Goal: Book appointment/travel/reservation

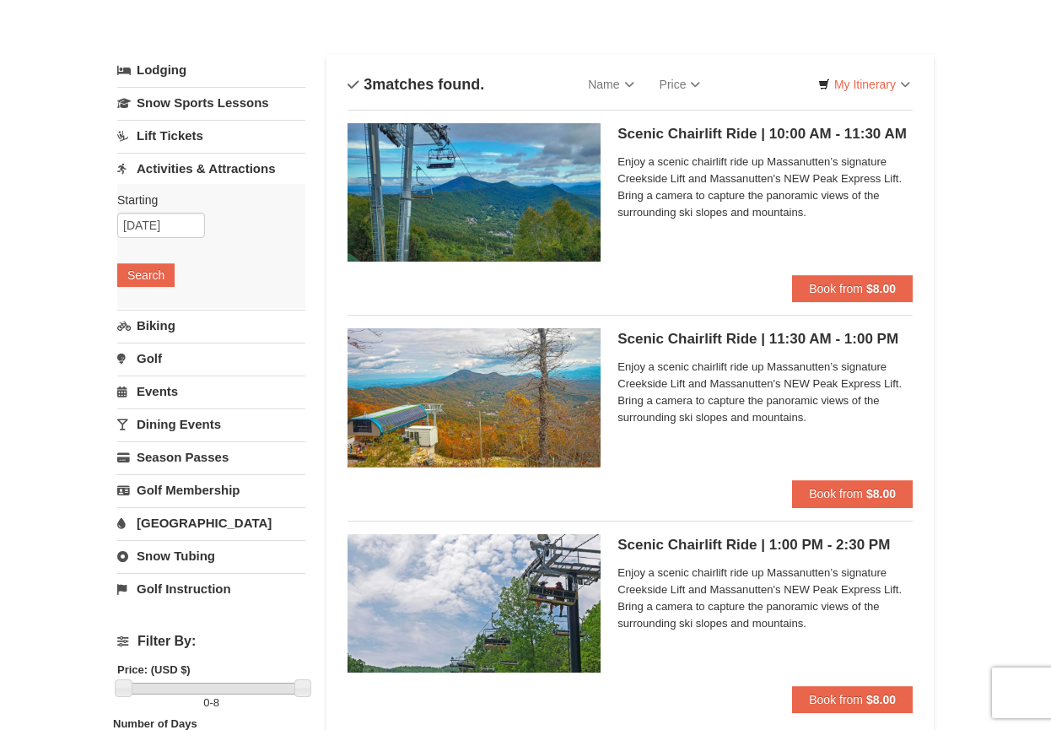
scroll to position [51, 0]
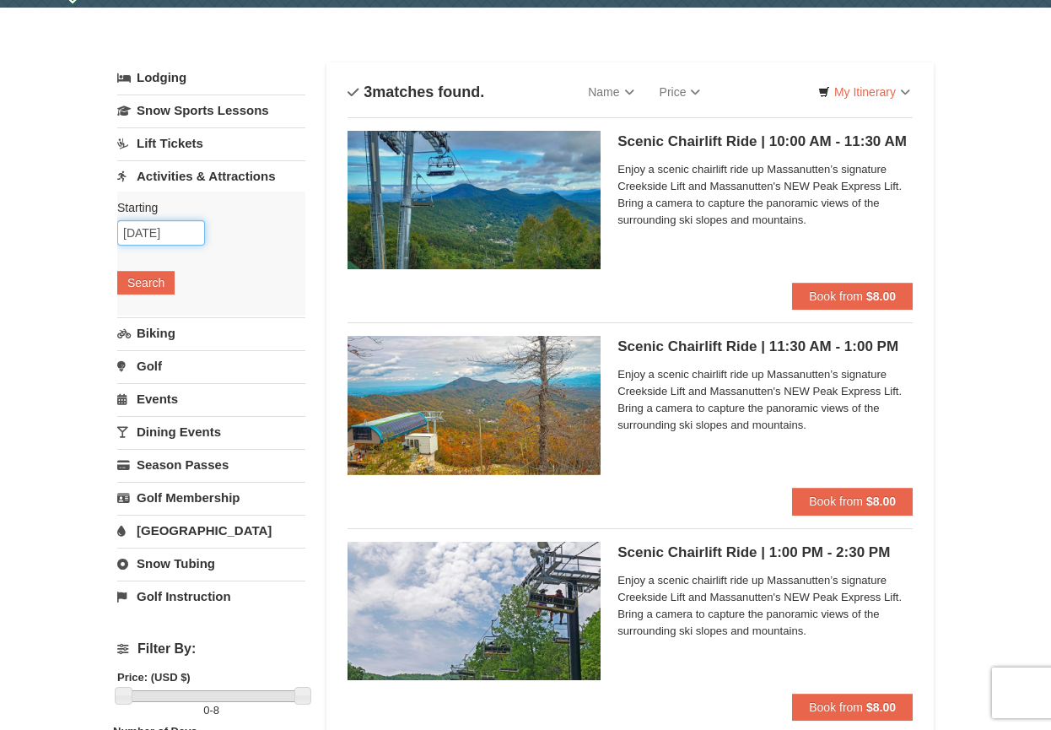
click at [192, 224] on input "[DATE]" at bounding box center [161, 232] width 88 height 25
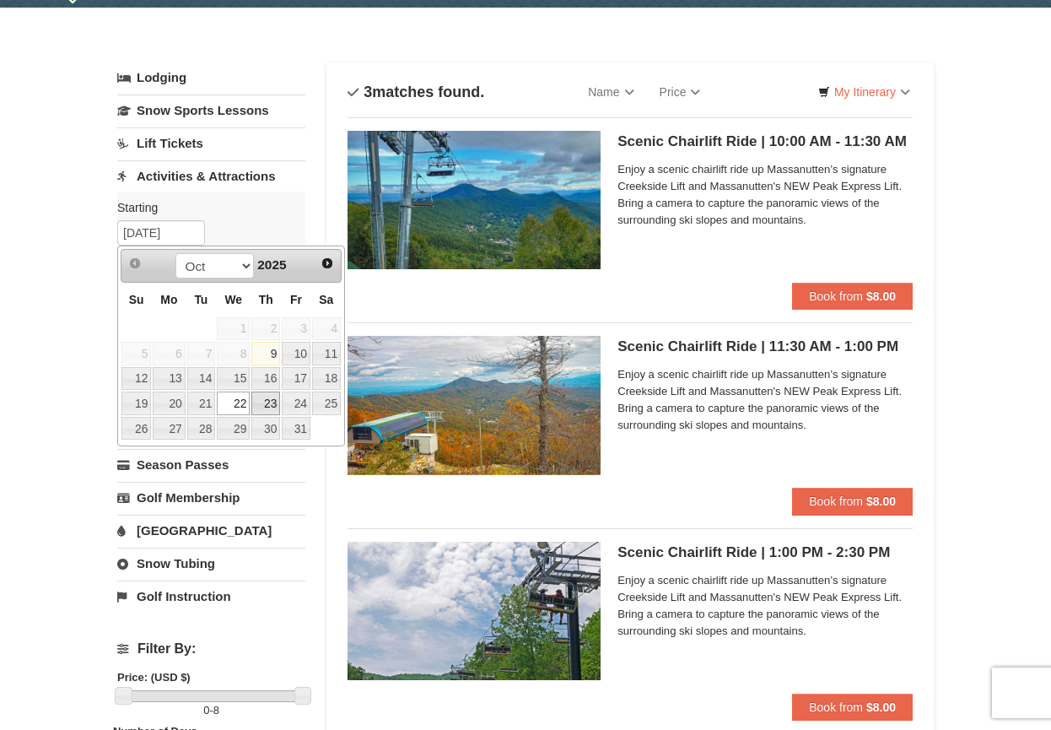
click at [266, 397] on link "23" at bounding box center [265, 404] width 29 height 24
type input "[DATE]"
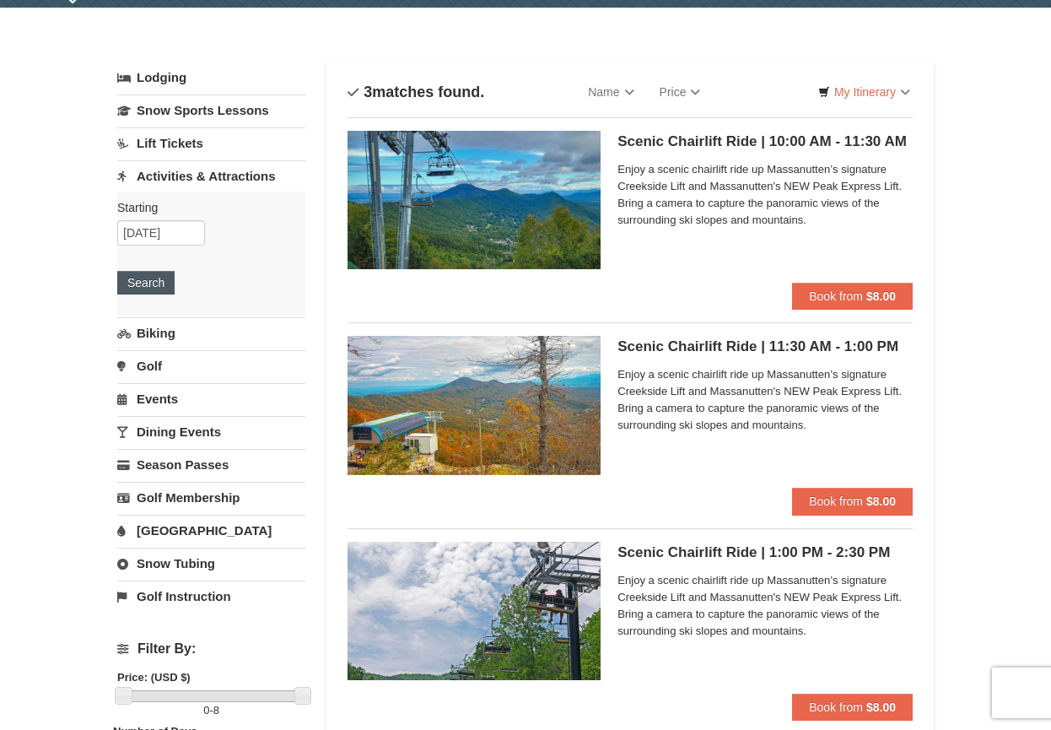
click at [163, 284] on button "Search" at bounding box center [145, 283] width 57 height 24
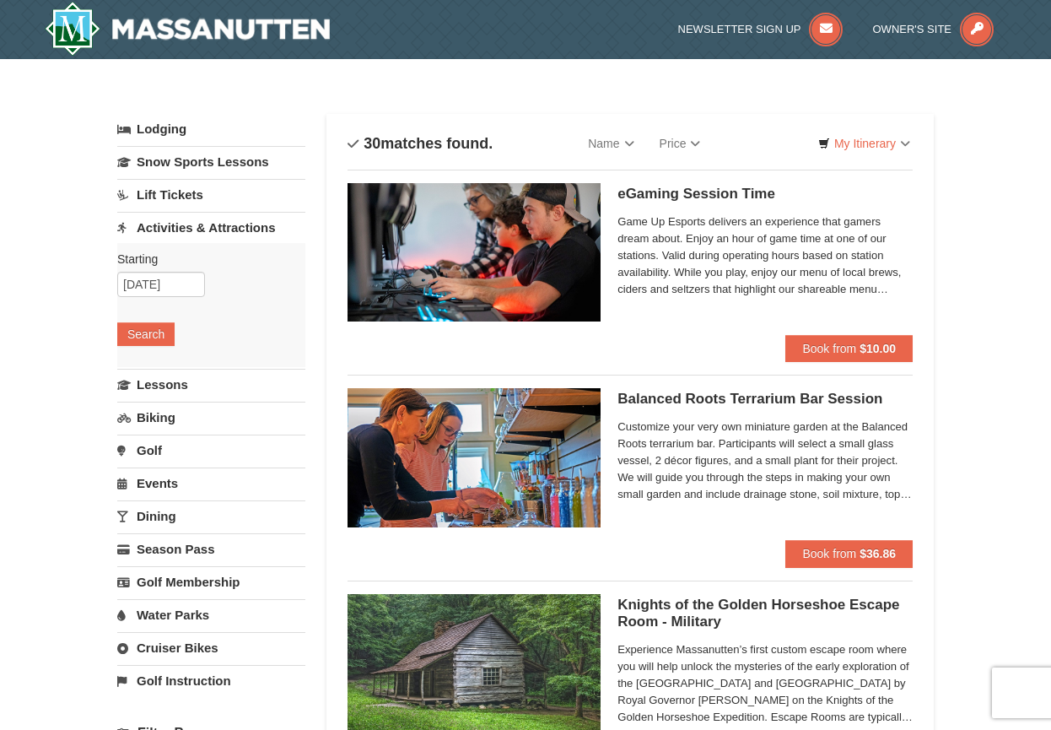
select select "10"
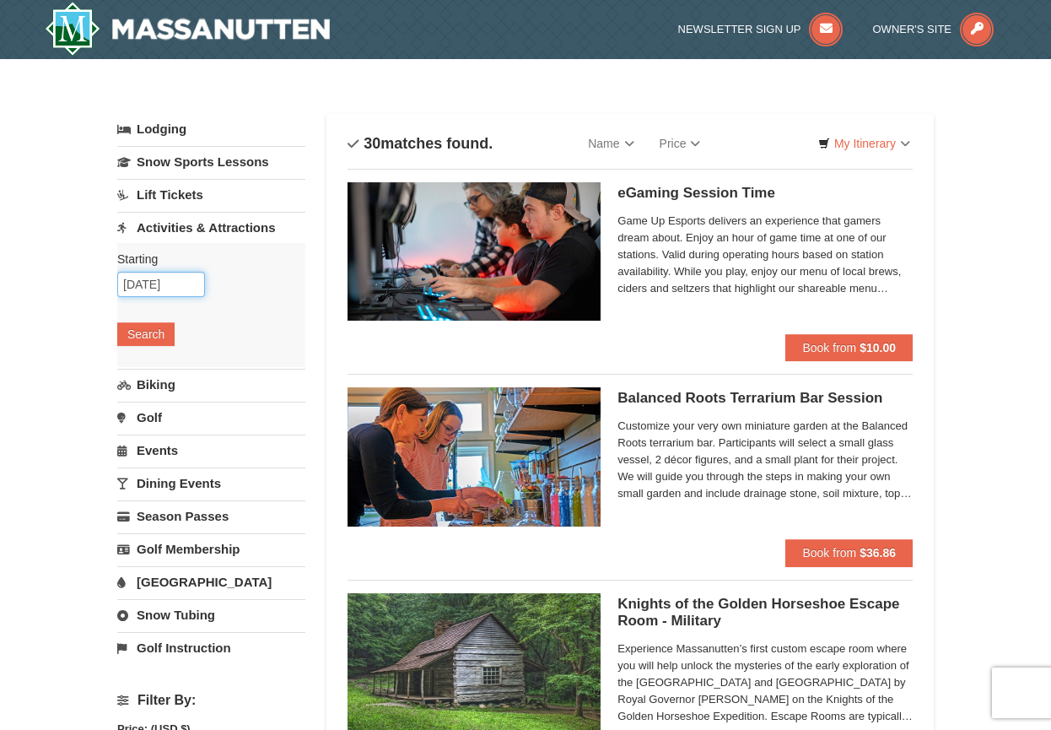
click at [166, 282] on input "[DATE]" at bounding box center [161, 284] width 88 height 25
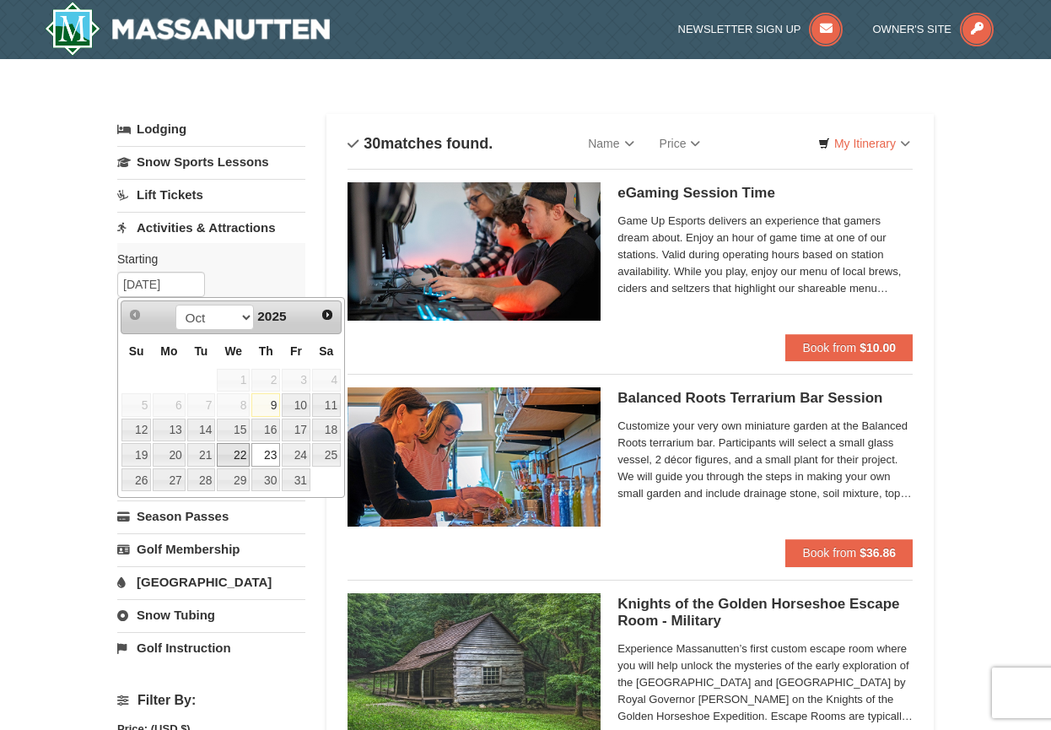
click at [235, 453] on link "22" at bounding box center [233, 455] width 33 height 24
type input "[DATE]"
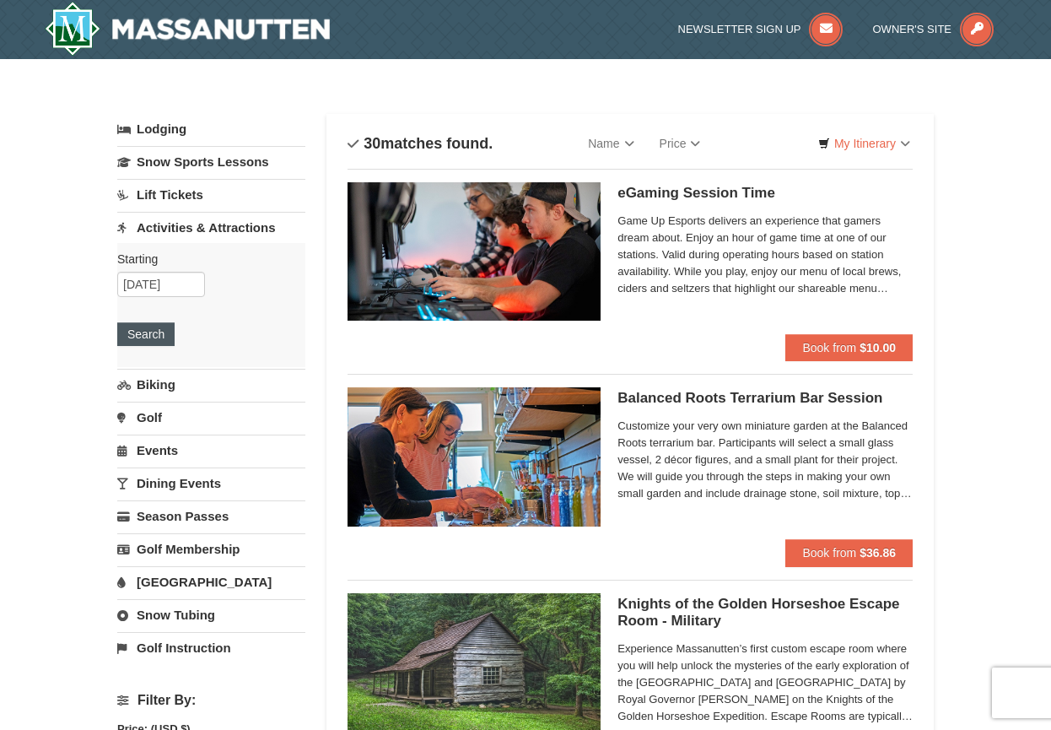
click at [152, 334] on button "Search" at bounding box center [145, 334] width 57 height 24
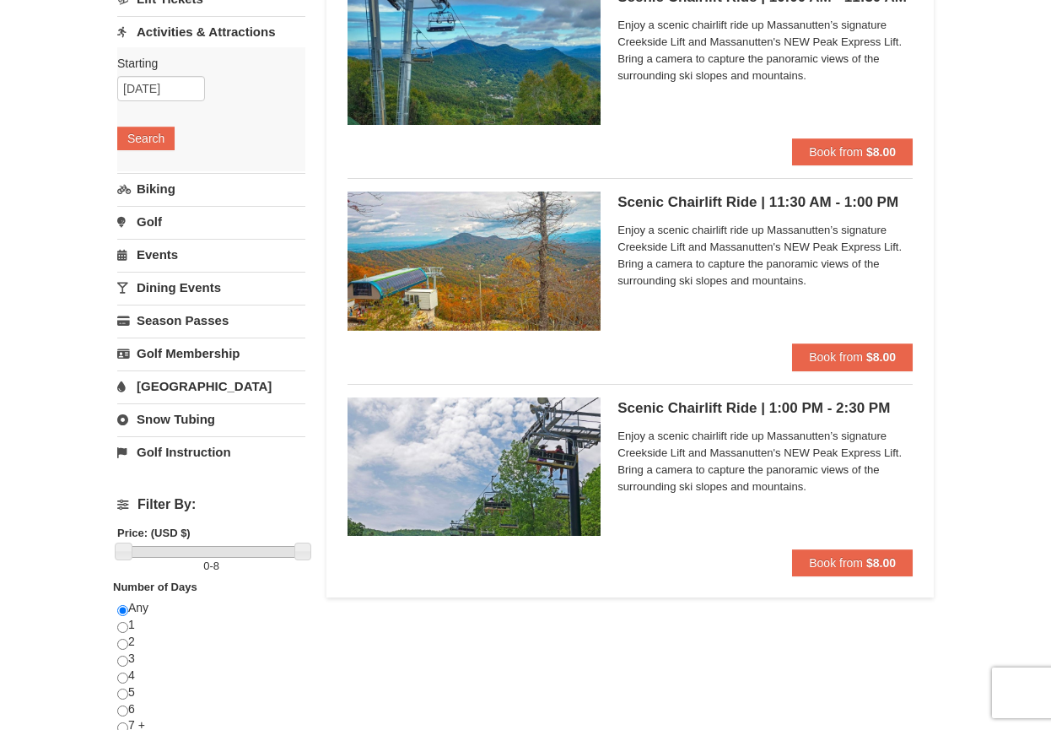
scroll to position [199, 0]
